Goal: Information Seeking & Learning: Check status

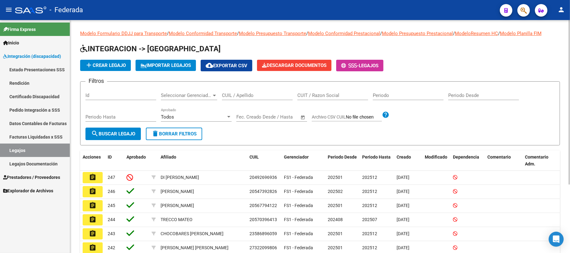
click at [242, 95] on input "CUIL / Apellido" at bounding box center [257, 96] width 71 height 6
paste input "23563826029"
click at [134, 130] on button "search Buscar Legajo" at bounding box center [112, 134] width 55 height 13
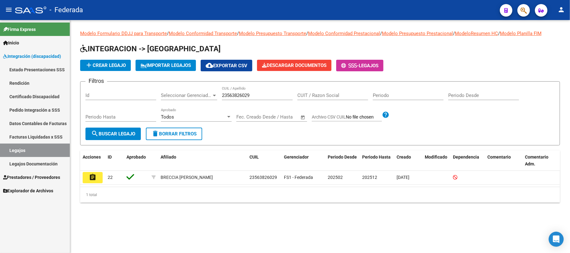
click at [232, 97] on input "23563826029" at bounding box center [257, 96] width 71 height 6
paste input "8500504"
type input "23568500504"
click at [125, 130] on button "search Buscar Legajo" at bounding box center [112, 134] width 55 height 13
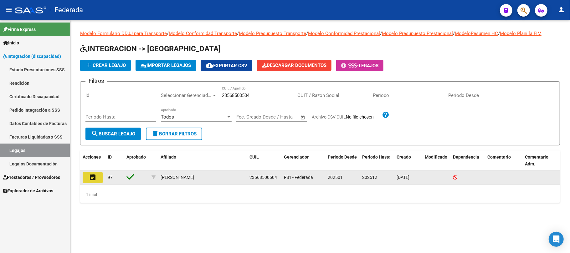
click at [88, 179] on button "assignment" at bounding box center [93, 177] width 20 height 11
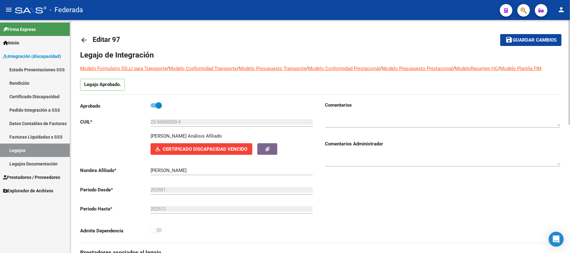
click at [80, 41] on mat-icon "arrow_back" at bounding box center [84, 40] width 8 height 8
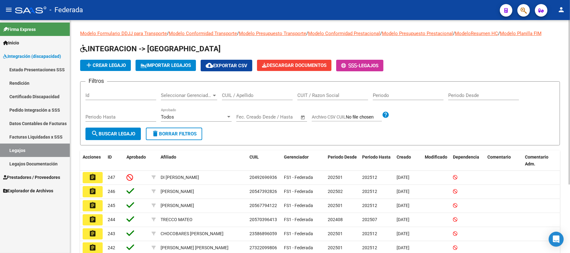
click at [232, 95] on input "CUIL / Apellido" at bounding box center [257, 96] width 71 height 6
paste input "23571238349"
click at [120, 135] on span "search Buscar Legajo" at bounding box center [113, 134] width 44 height 6
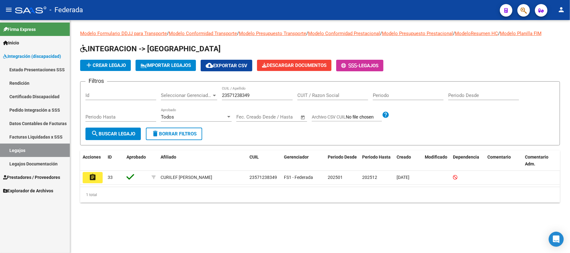
click at [235, 97] on input "23571238349" at bounding box center [257, 96] width 71 height 6
paste input "325945"
type input "23573259459"
click at [139, 138] on button "search Buscar Legajo" at bounding box center [112, 134] width 55 height 13
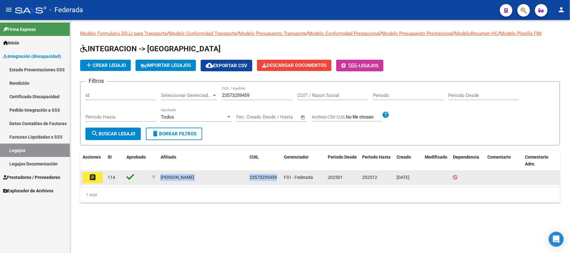
drag, startPoint x: 161, startPoint y: 177, endPoint x: 277, endPoint y: 175, distance: 116.2
click at [277, 175] on div "assignment 114 ROSADO BENJAMIN 23573259459 FS1 - Federada 202501 202512 05/08/2…" at bounding box center [320, 178] width 480 height 14
copy div "ROSADO BENJAMIN 23573259459"
click at [268, 177] on span "23573259459" at bounding box center [264, 177] width 28 height 5
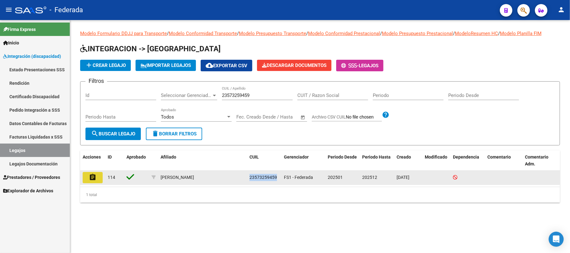
click at [96, 179] on mat-icon "assignment" at bounding box center [93, 178] width 8 height 8
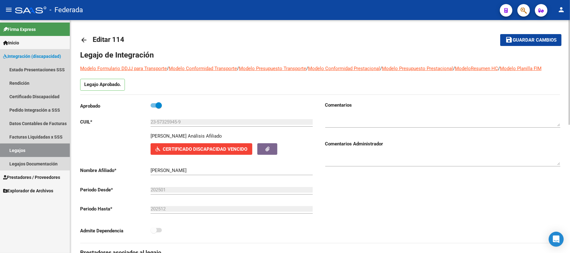
drag, startPoint x: 40, startPoint y: 152, endPoint x: 60, endPoint y: 142, distance: 22.1
click at [41, 152] on link "Legajos" at bounding box center [35, 150] width 70 height 13
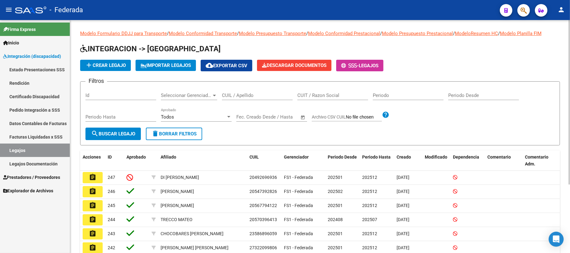
click at [235, 96] on input "CUIL / Apellido" at bounding box center [257, 96] width 71 height 6
paste input "23577181799"
type input "23577181799"
click at [130, 136] on span "search Buscar Legajo" at bounding box center [113, 134] width 44 height 6
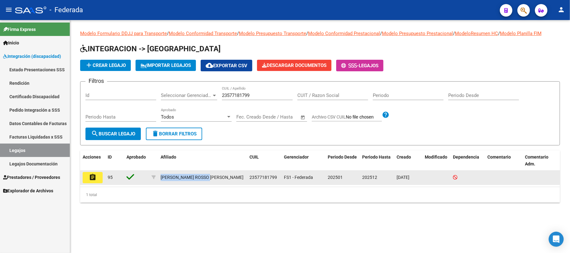
drag, startPoint x: 161, startPoint y: 177, endPoint x: 232, endPoint y: 173, distance: 71.1
click at [232, 174] on div "PAEZ ROSSO URIEL PAZ" at bounding box center [203, 177] width 84 height 7
copy div "PAEZ ROSSO URIEL PAZ"
click at [90, 172] on button "assignment" at bounding box center [93, 177] width 20 height 11
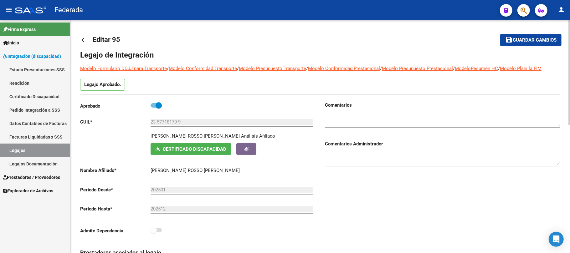
click at [81, 38] on mat-icon "arrow_back" at bounding box center [84, 40] width 8 height 8
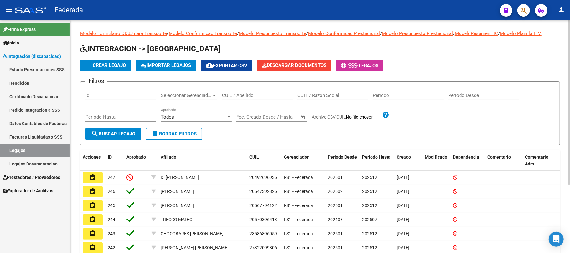
click at [248, 96] on input "CUIL / Apellido" at bounding box center [257, 96] width 71 height 6
paste input "PAEZ ROSSO URIEL PAZ"
click at [128, 126] on div "Periodo Hasta" at bounding box center [120, 117] width 71 height 19
click at [128, 132] on span "search Buscar Legajo" at bounding box center [113, 134] width 44 height 6
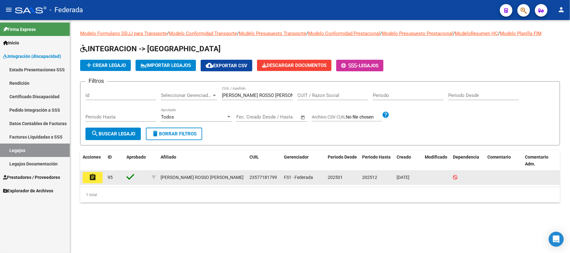
click at [256, 181] on div "23577181799" at bounding box center [264, 177] width 29 height 7
copy span "23577181799"
click at [268, 177] on span "23577181799" at bounding box center [264, 177] width 28 height 5
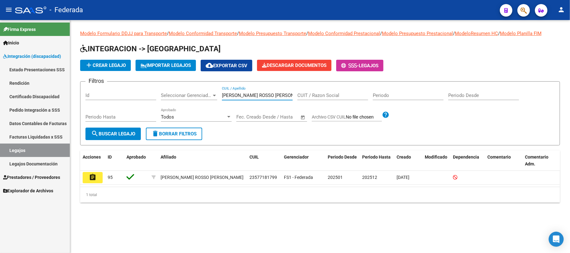
drag, startPoint x: 277, startPoint y: 95, endPoint x: 217, endPoint y: 95, distance: 60.7
click at [217, 95] on div "Filtros Id Seleccionar Gerenciador Seleccionar Gerenciador PAEZ ROSSO URIEL PAZ…" at bounding box center [319, 107] width 469 height 41
paste input "27277721576"
type input "27277721576"
click at [132, 126] on div "Periodo Hasta" at bounding box center [120, 117] width 71 height 19
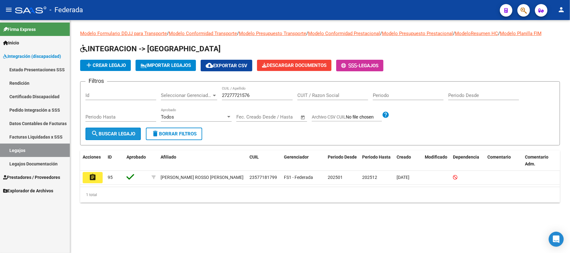
click at [132, 129] on button "search Buscar Legajo" at bounding box center [112, 134] width 55 height 13
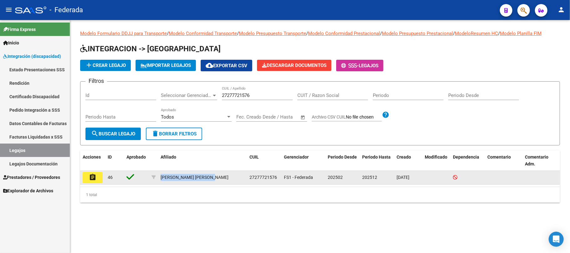
drag, startPoint x: 160, startPoint y: 177, endPoint x: 214, endPoint y: 177, distance: 54.8
click at [214, 177] on datatable-body-cell "FAULKNER MILANI CARINA" at bounding box center [202, 178] width 89 height 14
click at [97, 179] on button "assignment" at bounding box center [93, 177] width 20 height 11
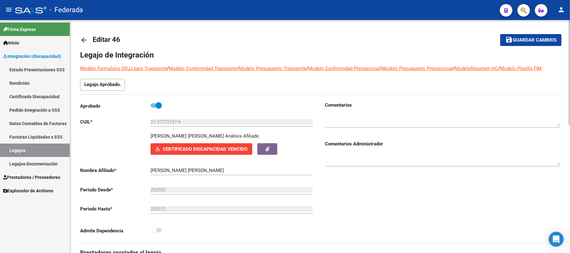
click at [80, 42] on mat-icon "arrow_back" at bounding box center [84, 40] width 8 height 8
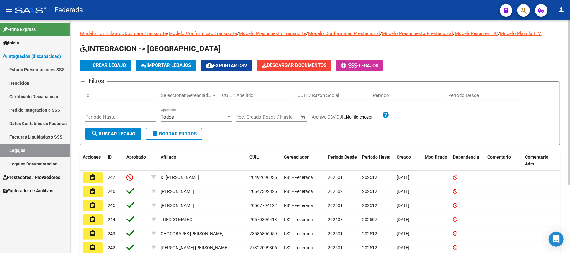
click at [249, 93] on input "CUIL / Apellido" at bounding box center [257, 96] width 71 height 6
paste input "27285762168"
type input "27285762168"
click at [132, 129] on button "search Buscar Legajo" at bounding box center [112, 134] width 55 height 13
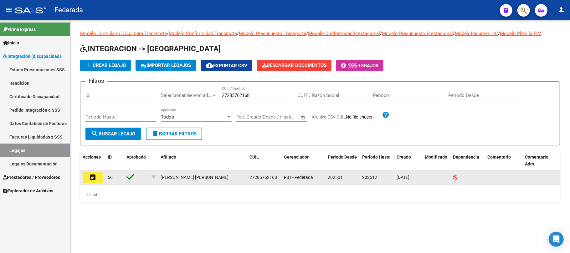
click at [90, 180] on mat-icon "assignment" at bounding box center [93, 178] width 8 height 8
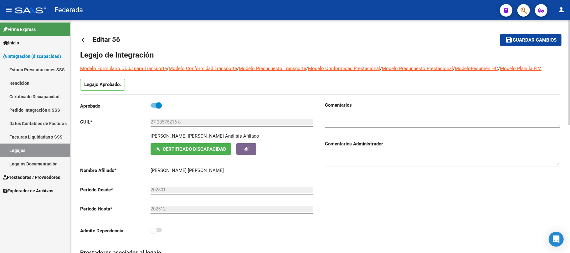
click at [84, 38] on mat-icon "arrow_back" at bounding box center [84, 40] width 8 height 8
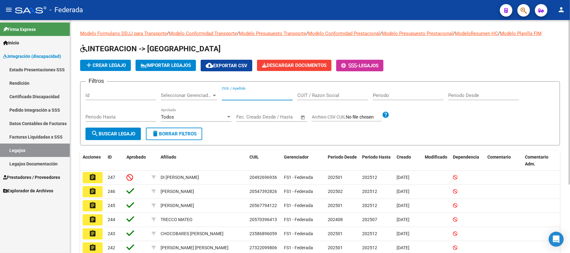
click at [240, 97] on input "CUIL / Apellido" at bounding box center [257, 96] width 71 height 6
paste input "27285762168"
click at [128, 132] on span "search Buscar Legajo" at bounding box center [113, 134] width 44 height 6
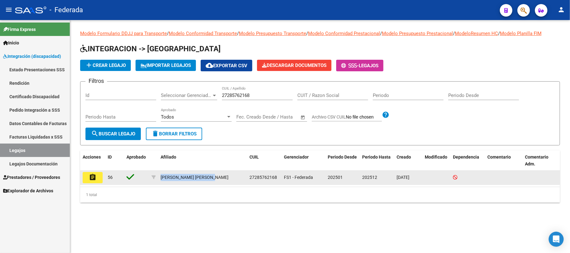
drag, startPoint x: 161, startPoint y: 178, endPoint x: 225, endPoint y: 177, distance: 63.6
click at [225, 177] on div "GAMBONE ELEONORA MARIA" at bounding box center [203, 177] width 84 height 7
copy div "GAMBONE ELEONORA MARIA"
click at [266, 178] on span "27285762168" at bounding box center [264, 177] width 28 height 5
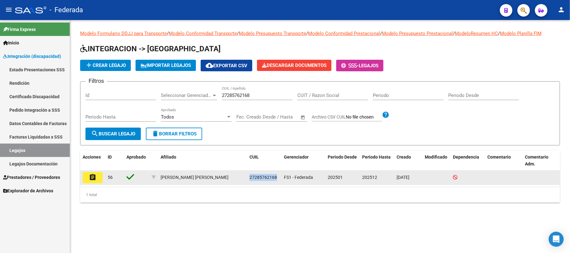
copy span "27285762168"
click at [266, 177] on span "27285762168" at bounding box center [264, 177] width 28 height 5
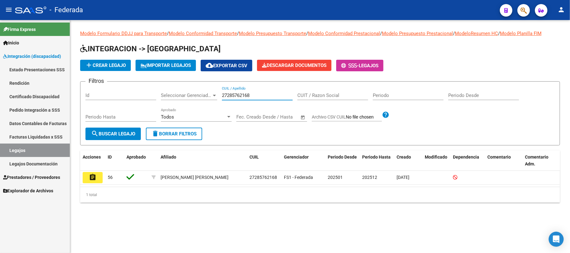
click at [244, 94] on input "27285762168" at bounding box center [257, 96] width 71 height 6
paste input "8956796"
type input "27288956796"
click at [134, 134] on span "search Buscar Legajo" at bounding box center [113, 134] width 44 height 6
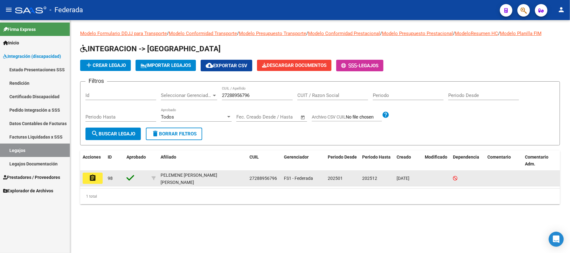
click at [96, 177] on mat-icon "assignment" at bounding box center [93, 178] width 8 height 8
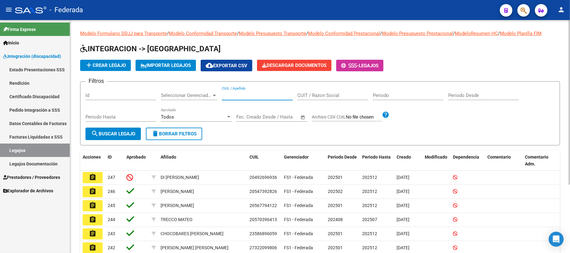
click at [250, 96] on input "CUIL / Apellido" at bounding box center [257, 96] width 71 height 6
paste input "27288956796"
click at [136, 130] on button "search Buscar Legajo" at bounding box center [112, 134] width 55 height 13
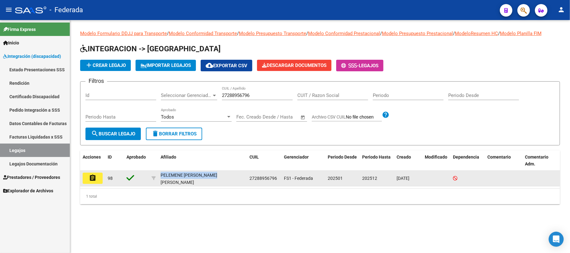
drag, startPoint x: 160, startPoint y: 178, endPoint x: 216, endPoint y: 181, distance: 55.8
click at [216, 181] on datatable-body-cell "PELEMENE MARIA EUGENIA" at bounding box center [202, 178] width 89 height 15
copy div "PELEMENE MARIA EUGENIA"
click at [255, 177] on span "27288956796" at bounding box center [264, 178] width 28 height 5
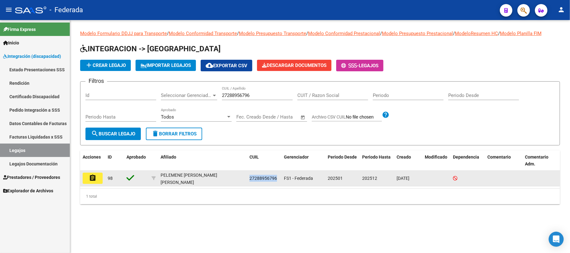
click at [255, 177] on span "27288956796" at bounding box center [264, 178] width 28 height 5
copy span "27288956796"
click at [258, 177] on span "27288956796" at bounding box center [264, 178] width 28 height 5
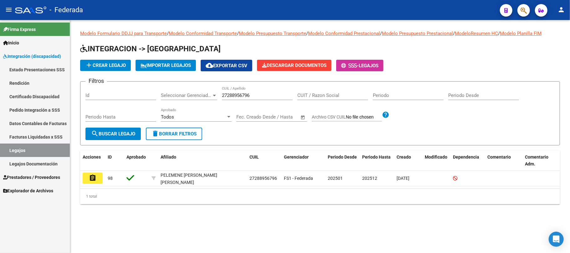
click at [242, 96] on input "27288956796" at bounding box center [257, 96] width 71 height 6
paste input "325534988"
type input "27325534988"
click at [133, 133] on span "search Buscar Legajo" at bounding box center [113, 134] width 44 height 6
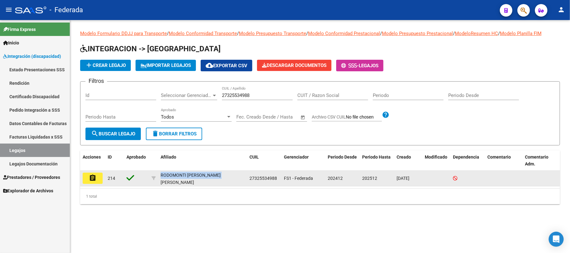
drag, startPoint x: 160, startPoint y: 177, endPoint x: 225, endPoint y: 177, distance: 64.5
click at [225, 177] on div "RODOMONTI MARIA AGUSTINA" at bounding box center [203, 178] width 84 height 13
click at [95, 178] on mat-icon "assignment" at bounding box center [93, 178] width 8 height 8
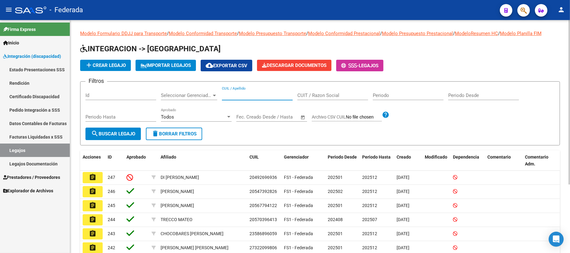
click at [240, 93] on input "CUIL / Apellido" at bounding box center [257, 96] width 71 height 6
paste input "27325534988"
click at [132, 135] on span "search Buscar Legajo" at bounding box center [113, 134] width 44 height 6
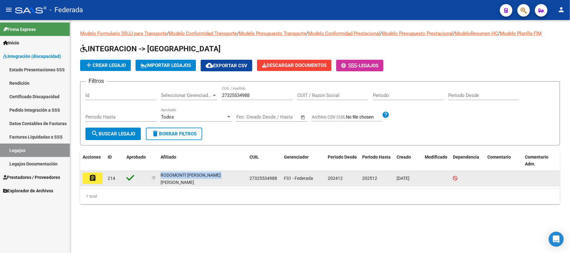
drag, startPoint x: 161, startPoint y: 177, endPoint x: 243, endPoint y: 174, distance: 82.7
click at [243, 174] on div "RODOMONTI MARIA AGUSTINA" at bounding box center [203, 178] width 84 height 13
copy div "RODOMONTI MARIA AGUSTINA"
click at [256, 177] on span "27325534988" at bounding box center [264, 178] width 28 height 5
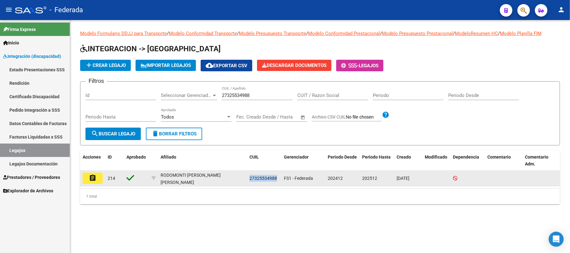
copy span "27325534988"
click at [267, 176] on span "27325534988" at bounding box center [264, 178] width 28 height 5
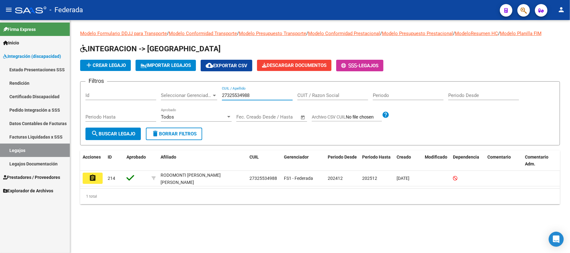
click at [233, 94] on input "27325534988" at bounding box center [257, 96] width 71 height 6
paste input "584466443"
type input "27584466443"
click at [130, 136] on span "search Buscar Legajo" at bounding box center [113, 134] width 44 height 6
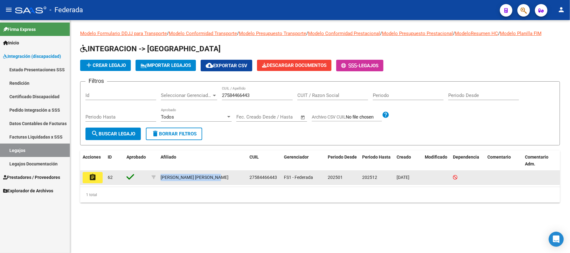
drag, startPoint x: 160, startPoint y: 177, endPoint x: 222, endPoint y: 176, distance: 62.0
click at [222, 176] on div "GIAMMARIA CUFRE BRUNELLA" at bounding box center [203, 177] width 84 height 7
click at [93, 179] on mat-icon "assignment" at bounding box center [93, 178] width 8 height 8
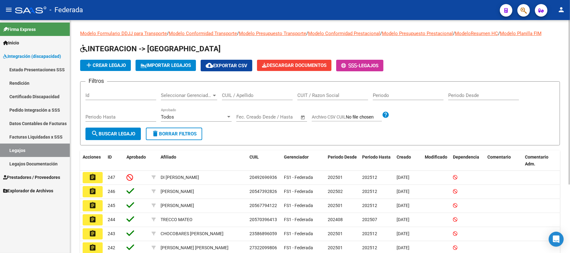
click at [233, 93] on input "CUIL / Apellido" at bounding box center [257, 96] width 71 height 6
paste input "27584466443"
type input "27584466443"
click at [141, 137] on button "search Buscar Legajo" at bounding box center [112, 134] width 55 height 13
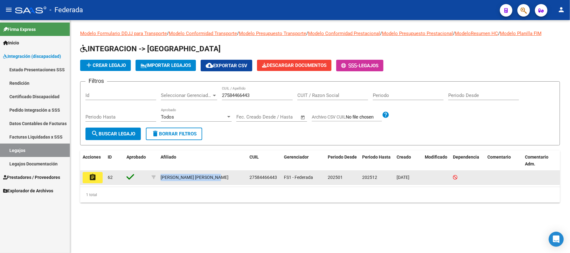
drag, startPoint x: 160, startPoint y: 176, endPoint x: 225, endPoint y: 178, distance: 64.2
click at [225, 178] on div "GIAMMARIA CUFRE BRUNELLA" at bounding box center [203, 177] width 84 height 7
click at [260, 176] on span "27584466443" at bounding box center [264, 177] width 28 height 5
click at [89, 178] on mat-icon "assignment" at bounding box center [93, 178] width 8 height 8
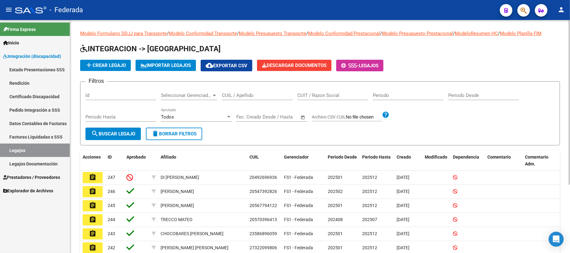
click at [259, 96] on input "CUIL / Apellido" at bounding box center [257, 96] width 71 height 6
paste input "27585360800"
click at [138, 132] on button "search Buscar Legajo" at bounding box center [112, 134] width 55 height 13
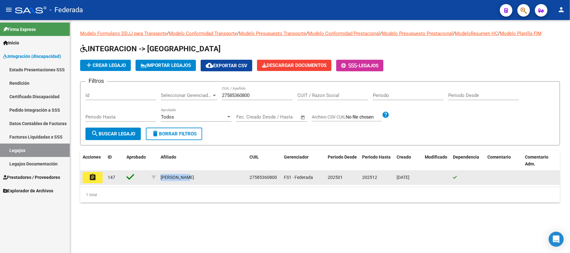
drag, startPoint x: 160, startPoint y: 177, endPoint x: 194, endPoint y: 176, distance: 33.8
click at [194, 176] on div "VIÑES ELENA" at bounding box center [203, 177] width 84 height 7
click at [261, 182] on datatable-body-cell "27585360800" at bounding box center [264, 178] width 34 height 14
click at [259, 180] on span "27585360800" at bounding box center [264, 177] width 28 height 5
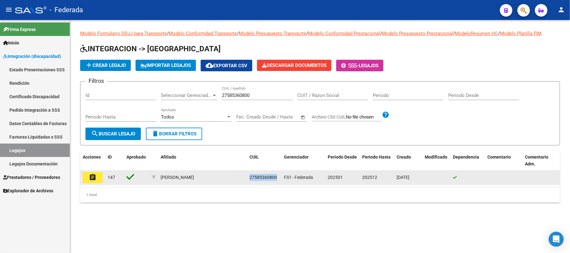
click at [271, 179] on span "27585360800" at bounding box center [264, 177] width 28 height 5
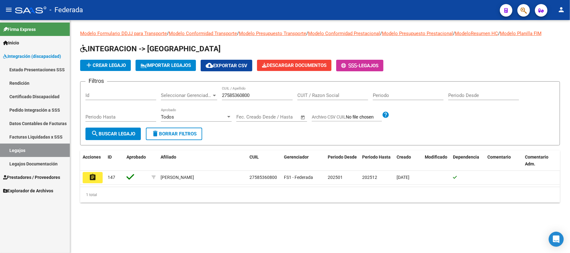
click at [237, 95] on input "27585360800" at bounding box center [257, 96] width 71 height 6
paste input "7743499"
type input "27587743499"
click at [129, 132] on span "search Buscar Legajo" at bounding box center [113, 134] width 44 height 6
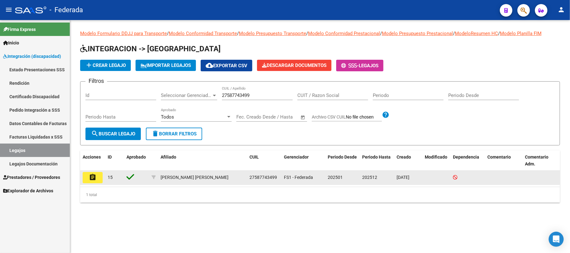
drag, startPoint x: 160, startPoint y: 179, endPoint x: 236, endPoint y: 179, distance: 76.4
click at [236, 179] on datatable-body-cell "AVILA MAYOTTO AMELIA MARTINA" at bounding box center [202, 178] width 89 height 14
click at [256, 181] on div "27587743499" at bounding box center [264, 177] width 29 height 7
click at [254, 177] on span "27587743499" at bounding box center [264, 177] width 28 height 5
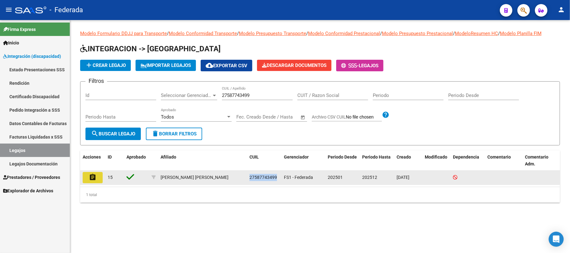
click at [97, 179] on button "assignment" at bounding box center [93, 177] width 20 height 11
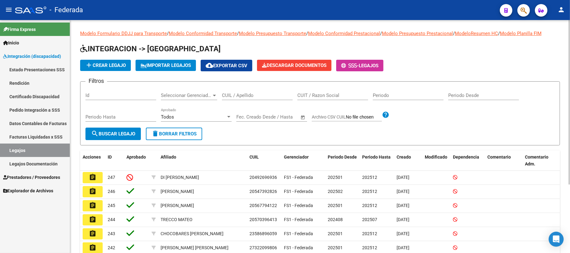
click at [240, 97] on input "CUIL / Apellido" at bounding box center [257, 96] width 71 height 6
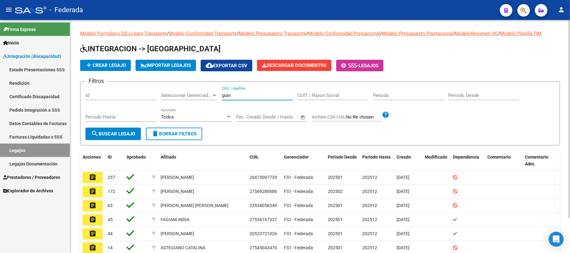
scroll to position [40, 0]
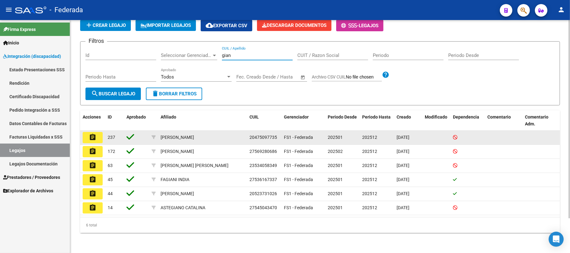
type input "gian"
click at [256, 138] on span "20475097735" at bounding box center [264, 137] width 28 height 5
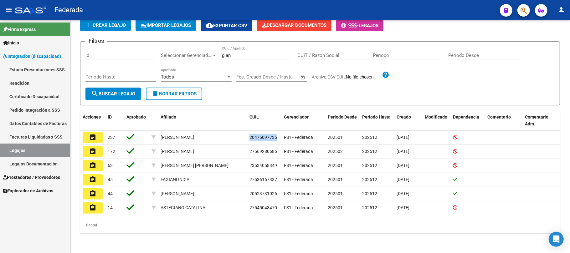
click at [44, 133] on link "Facturas Liquidadas x SSS" at bounding box center [35, 136] width 70 height 13
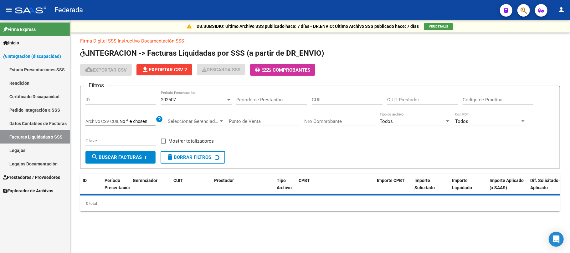
click at [354, 102] on input "CUIL" at bounding box center [347, 100] width 71 height 6
paste input "20-47509773-5"
type input "20-47509773-5"
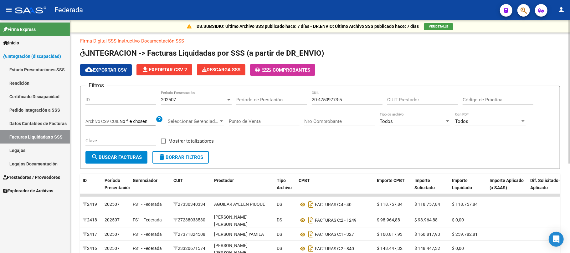
click at [131, 159] on span "search Buscar Facturas" at bounding box center [116, 158] width 51 height 6
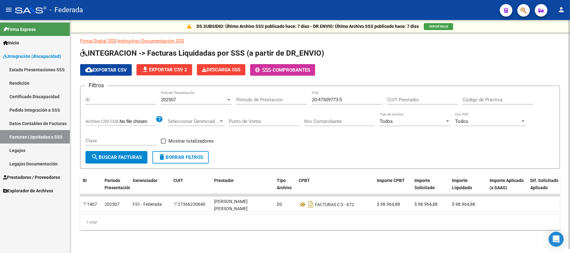
click at [195, 101] on div "202507" at bounding box center [193, 100] width 65 height 6
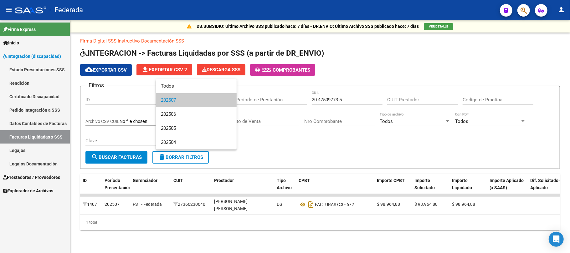
click at [313, 116] on div at bounding box center [285, 126] width 570 height 253
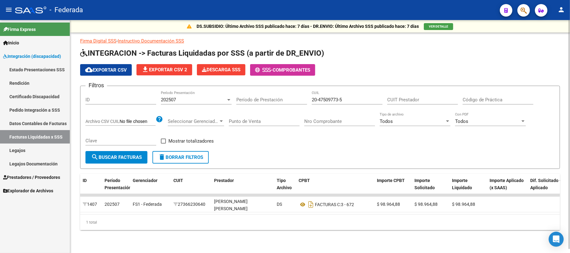
click at [192, 98] on div "202507" at bounding box center [193, 100] width 65 height 6
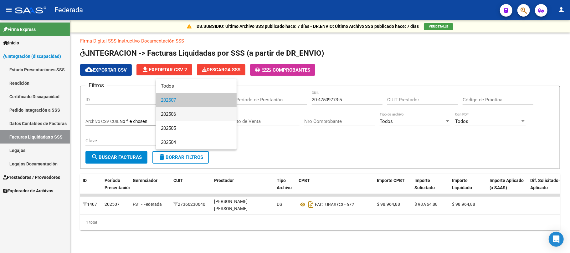
click at [190, 114] on span "202506" at bounding box center [196, 114] width 71 height 14
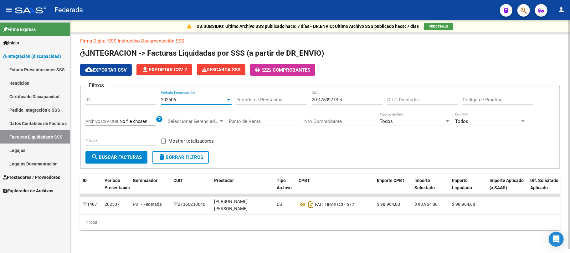
click at [134, 162] on button "search Buscar Facturas" at bounding box center [116, 157] width 62 height 13
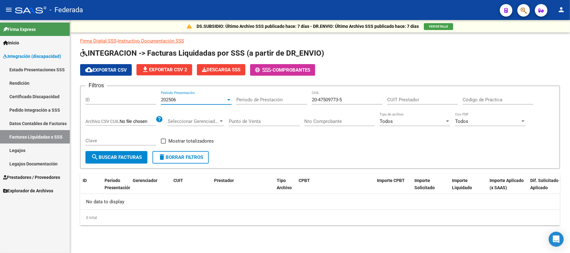
click at [197, 101] on div "202506" at bounding box center [193, 100] width 65 height 6
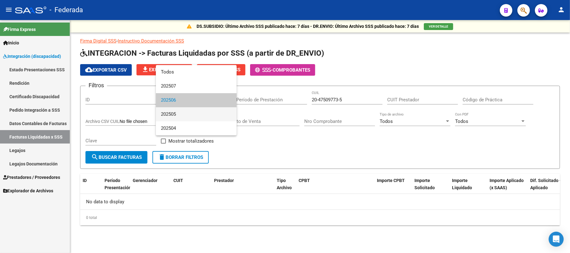
click at [189, 114] on span "202505" at bounding box center [196, 114] width 71 height 14
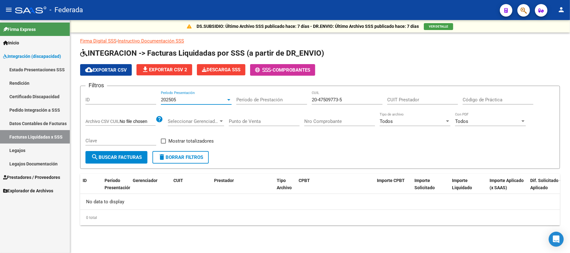
click at [137, 158] on span "search Buscar Facturas" at bounding box center [116, 158] width 51 height 6
click at [197, 101] on div "202505" at bounding box center [193, 100] width 65 height 6
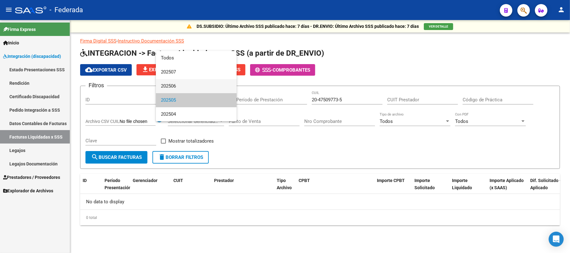
click at [189, 88] on span "202506" at bounding box center [196, 86] width 71 height 14
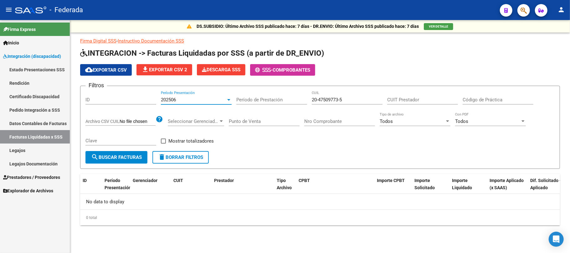
click at [178, 99] on div "202506" at bounding box center [193, 100] width 65 height 6
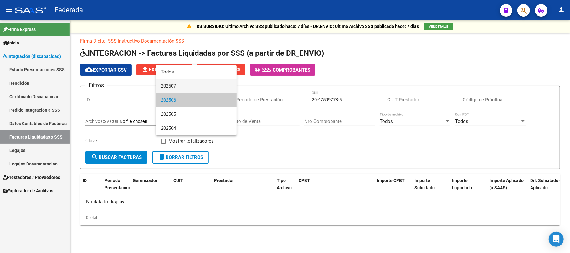
click at [178, 82] on span "202507" at bounding box center [196, 86] width 71 height 14
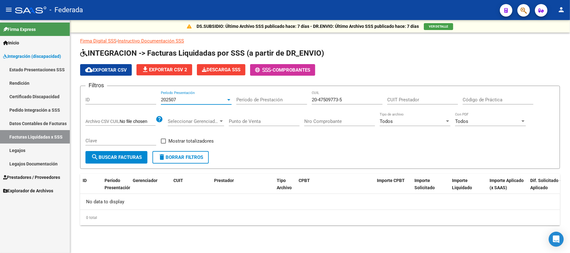
click at [127, 157] on span "search Buscar Facturas" at bounding box center [116, 158] width 51 height 6
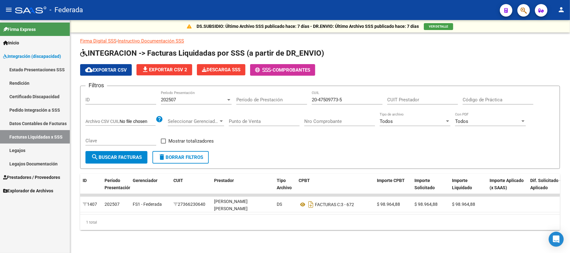
click at [29, 149] on link "Legajos" at bounding box center [35, 150] width 70 height 13
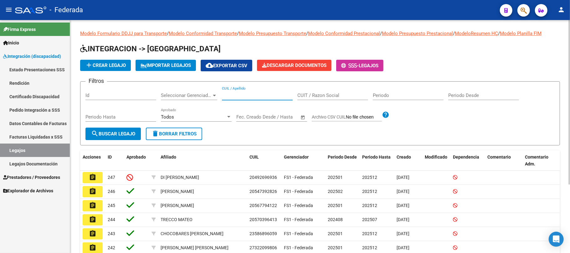
click at [232, 96] on input "CUIL / Apellido" at bounding box center [257, 96] width 71 height 6
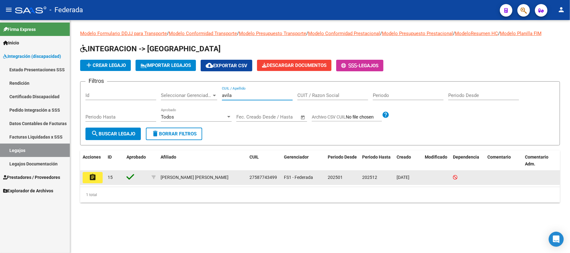
click at [265, 181] on datatable-body-cell "27587743499" at bounding box center [264, 178] width 34 height 14
click at [265, 178] on span "27587743499" at bounding box center [264, 177] width 28 height 5
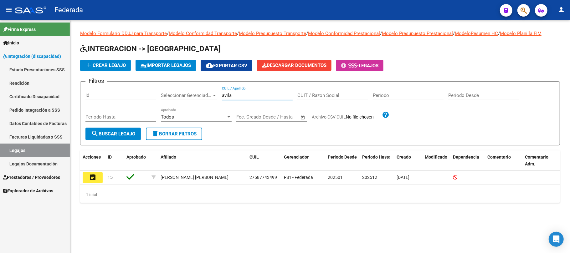
click at [225, 94] on input "avila" at bounding box center [257, 96] width 71 height 6
paste input "27589153702"
type input "27589153702"
click at [127, 136] on span "search Buscar Legajo" at bounding box center [113, 134] width 44 height 6
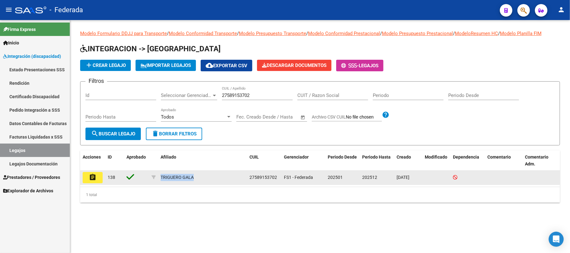
drag, startPoint x: 161, startPoint y: 177, endPoint x: 197, endPoint y: 177, distance: 36.6
click at [197, 177] on div "TRIGUERO GALA" at bounding box center [203, 177] width 84 height 7
click at [257, 175] on span "27589153702" at bounding box center [264, 177] width 28 height 5
click at [257, 180] on span "27589153702" at bounding box center [264, 177] width 28 height 5
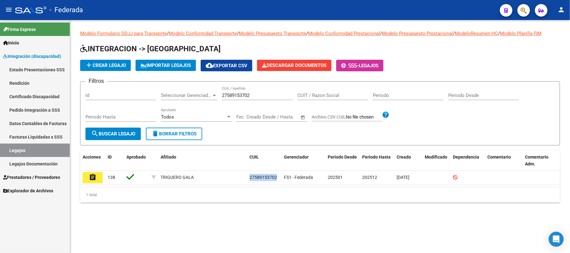
click at [55, 152] on link "Legajos" at bounding box center [35, 150] width 70 height 13
click at [160, 133] on span "delete Borrar Filtros" at bounding box center [174, 134] width 45 height 6
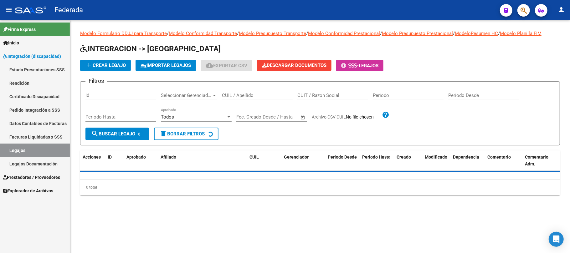
click at [241, 90] on div "CUIL / Apellido" at bounding box center [257, 93] width 71 height 13
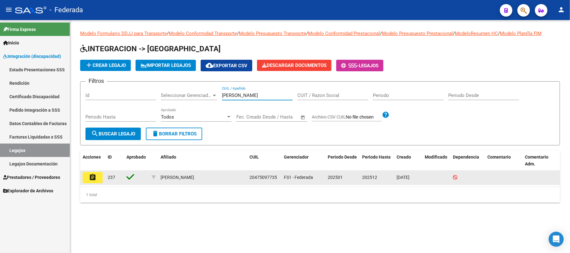
type input "gianluca"
click at [258, 178] on span "20475097735" at bounding box center [264, 177] width 28 height 5
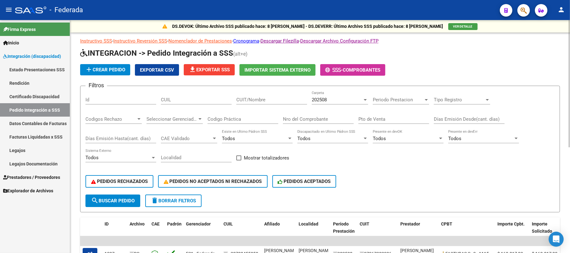
click at [256, 101] on input "CUIT/Nombre" at bounding box center [271, 100] width 71 height 6
paste input "27366230640"
type input "27366230640"
click at [125, 201] on span "search Buscar Pedido" at bounding box center [113, 201] width 44 height 6
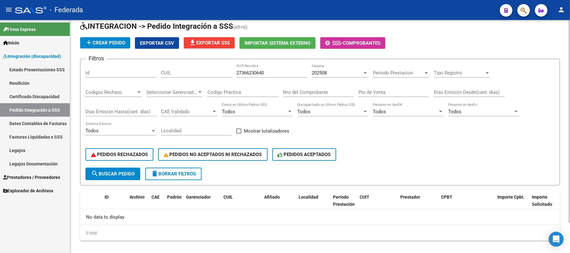
scroll to position [27, 0]
click at [336, 75] on div "202508" at bounding box center [337, 73] width 51 height 6
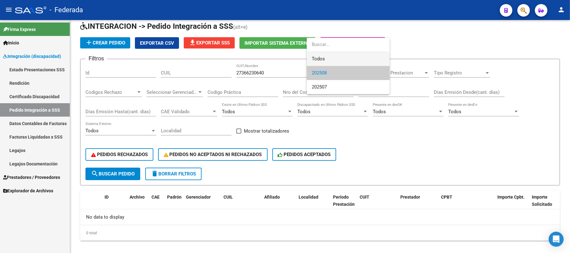
click at [330, 63] on span "Todos" at bounding box center [348, 59] width 73 height 14
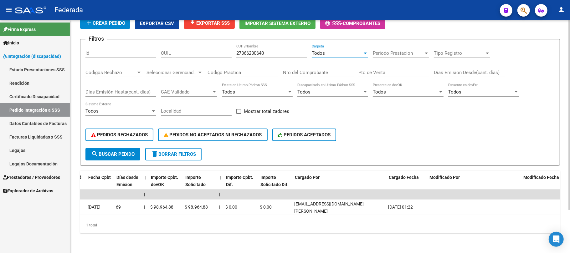
scroll to position [0, 0]
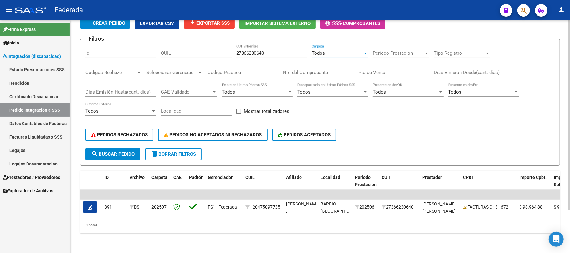
click at [358, 50] on div "Todos" at bounding box center [337, 53] width 51 height 6
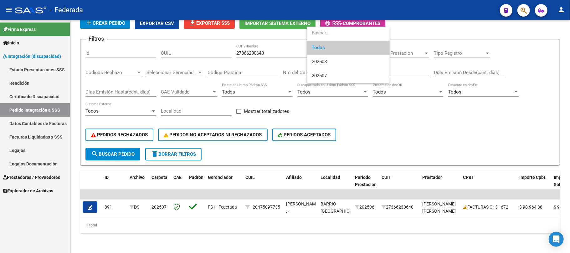
click at [380, 121] on div at bounding box center [285, 126] width 570 height 253
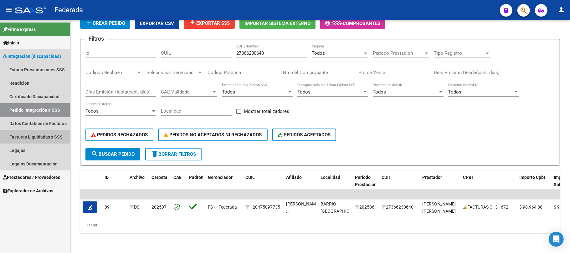
click at [56, 134] on link "Facturas Liquidadas x SSS" at bounding box center [35, 136] width 70 height 13
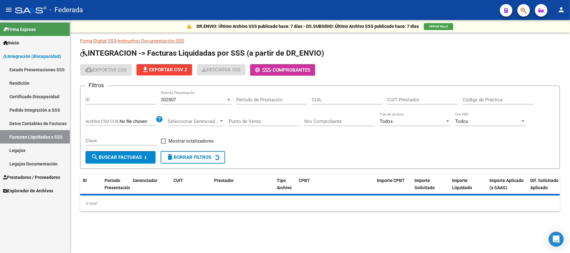
click at [208, 103] on div "202507 Período Presentación" at bounding box center [196, 97] width 71 height 13
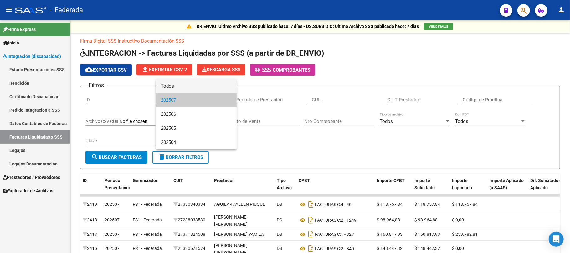
click at [190, 88] on span "Todos" at bounding box center [196, 86] width 71 height 14
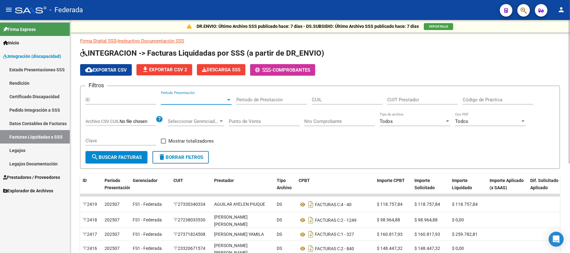
click at [401, 98] on input "CUIT Prestador" at bounding box center [422, 100] width 71 height 6
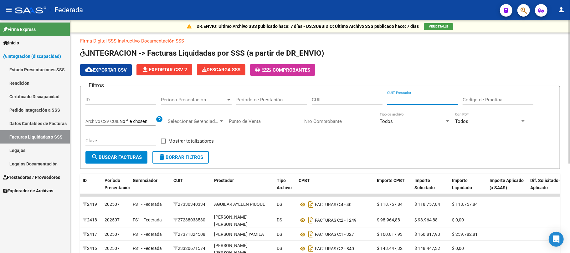
paste input "27-36623064-0"
type input "27-36623064-0"
click at [126, 158] on span "search Buscar Facturas" at bounding box center [116, 158] width 51 height 6
